Goal: Ask a question

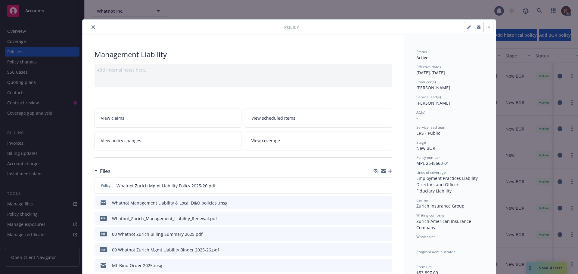
click at [88, 23] on div at bounding box center [184, 26] width 199 height 7
click at [90, 25] on button "close" at bounding box center [93, 26] width 7 height 7
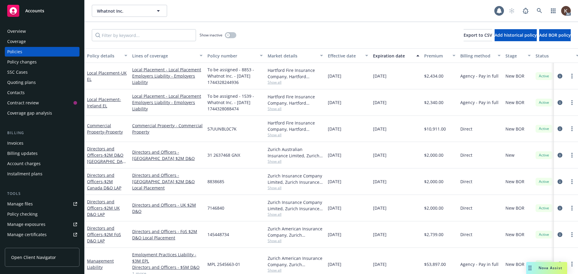
drag, startPoint x: 532, startPoint y: 261, endPoint x: 539, endPoint y: 267, distance: 9.6
click at [534, 264] on body "Accounts Overview Coverage Policies Policy changes SSC Cases Quoting plans Cont…" at bounding box center [289, 137] width 578 height 274
click at [539, 267] on span "Nova Assist" at bounding box center [551, 268] width 24 height 5
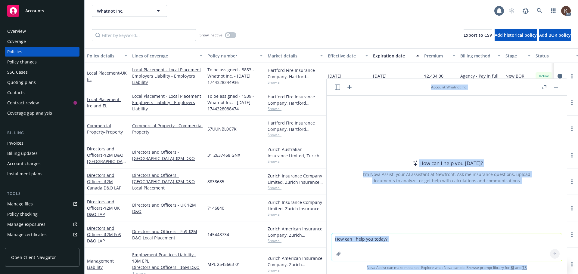
click at [432, 254] on textarea at bounding box center [447, 248] width 231 height 28
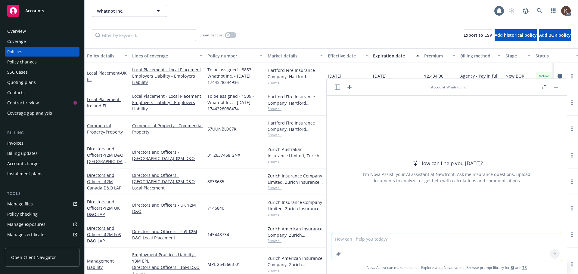
click at [410, 247] on textarea at bounding box center [447, 248] width 231 height 28
paste textarea "based upon or attributable to any deliberate criminal or deliberate fraudulent …"
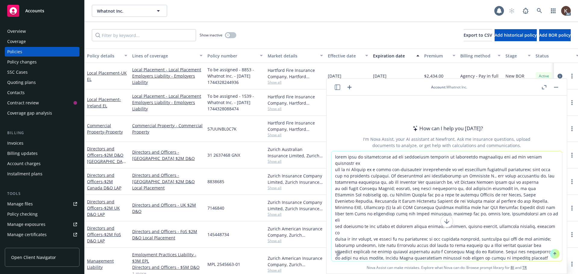
type textarea "based upon or attributable to any deliberate criminal or deliberate fraudulent …"
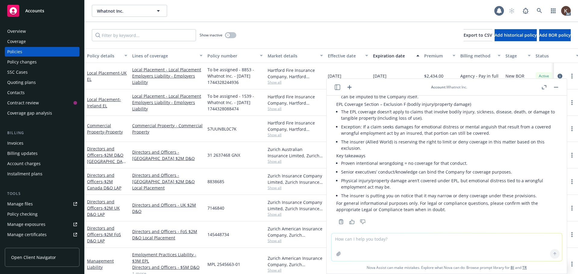
click at [361, 172] on ul "Proven intentional wrongdoing = no coverage for that conduct. Senior executives…" at bounding box center [449, 179] width 216 height 41
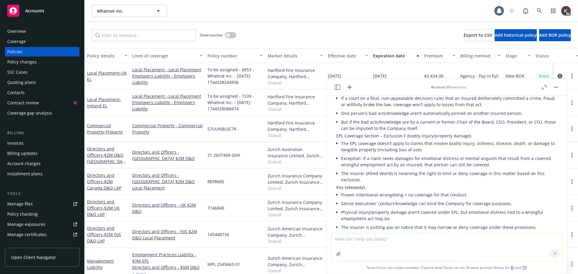
scroll to position [60, 0]
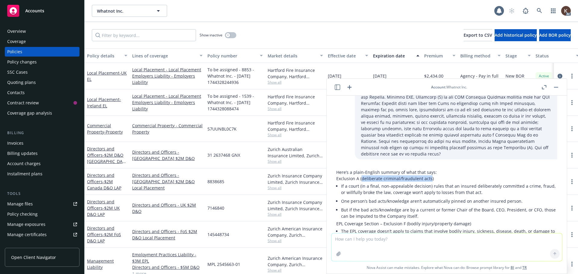
drag, startPoint x: 362, startPoint y: 173, endPoint x: 428, endPoint y: 174, distance: 66.3
click at [429, 176] on p "Exclusion A (deliberate criminal/fraudulent acts)" at bounding box center [446, 179] width 221 height 6
copy p "deliberate criminal/fraudulent acts"
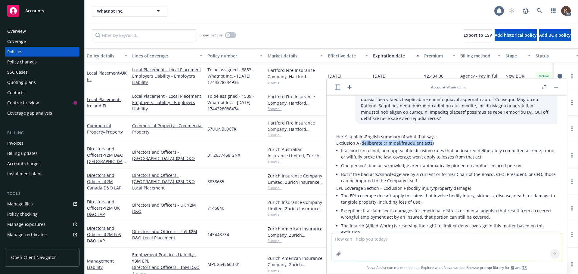
scroll to position [90, 0]
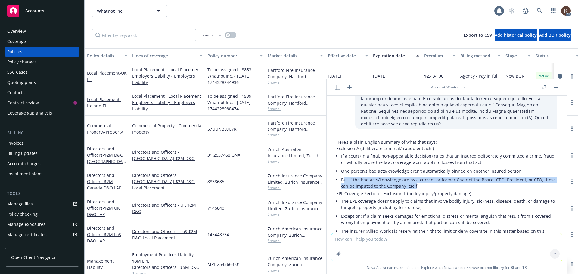
drag, startPoint x: 344, startPoint y: 174, endPoint x: 427, endPoint y: 181, distance: 83.8
click at [427, 181] on li "But if the bad acts/knowledge are by a current or former Chair of the Board, CE…" at bounding box center [449, 183] width 216 height 15
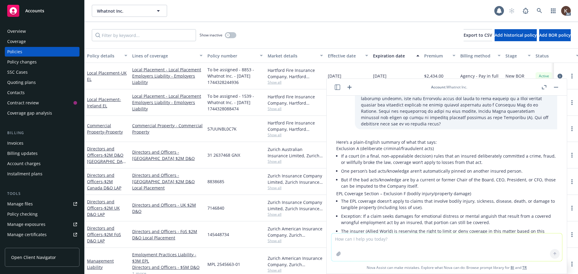
click at [431, 181] on li "But if the bad acts/knowledge are by a current or former Chair of the Board, CE…" at bounding box center [449, 183] width 216 height 15
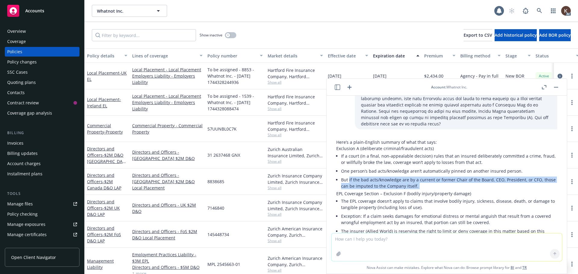
drag, startPoint x: 431, startPoint y: 181, endPoint x: 351, endPoint y: 175, distance: 80.4
click at [351, 176] on li "But if the bad acts/knowledge are by a current or former Chair of the Board, CE…" at bounding box center [449, 183] width 216 height 15
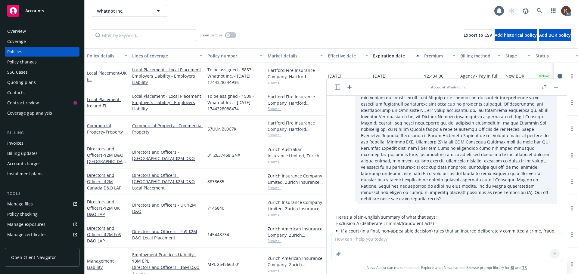
scroll to position [0, 0]
